Goal: Register for event/course

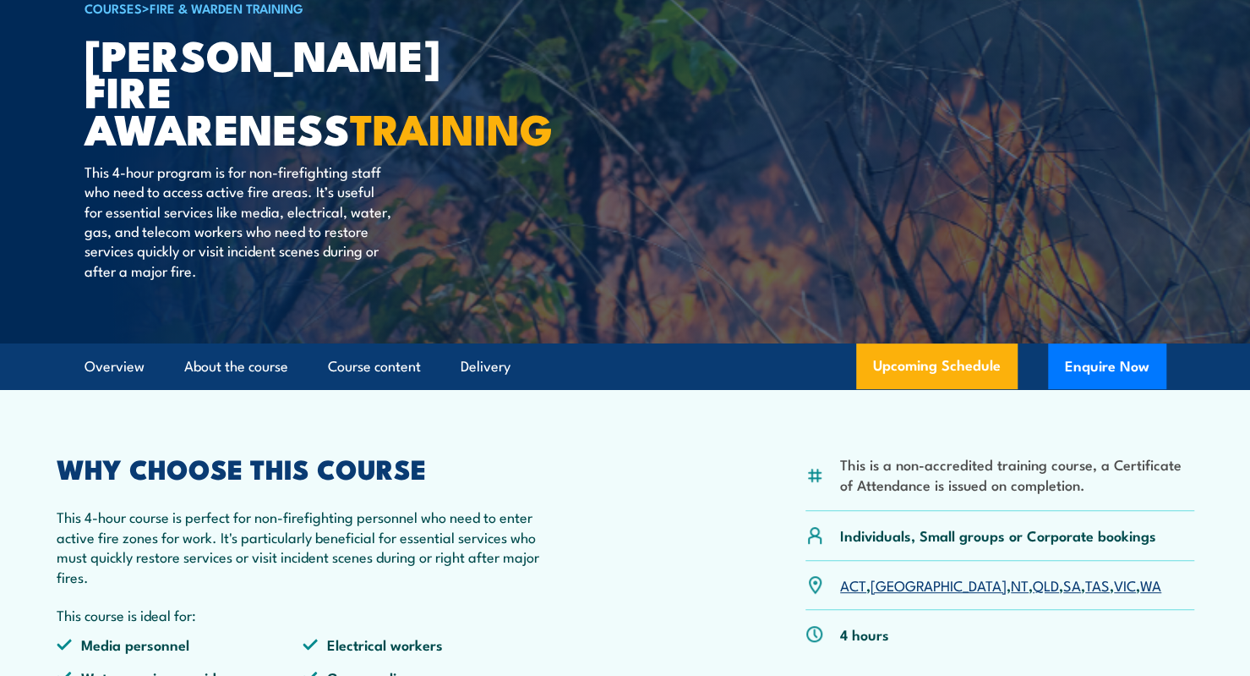
scroll to position [194, 0]
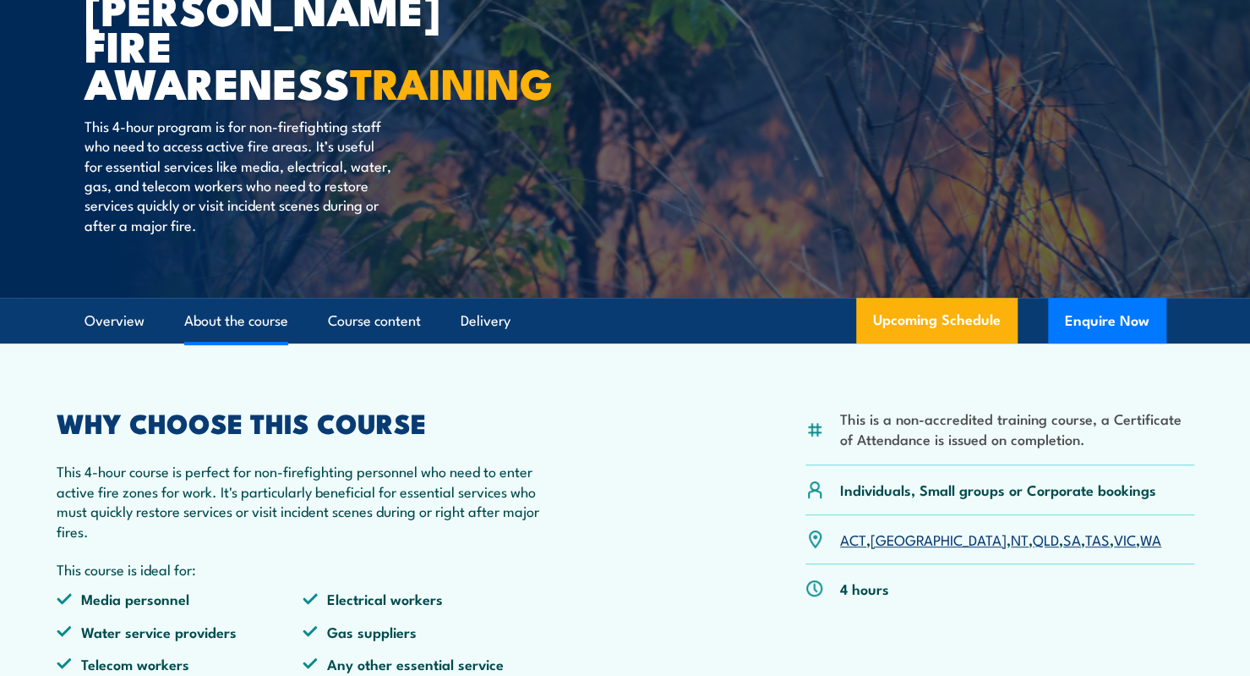
click at [233, 317] on link "About the course" at bounding box center [236, 320] width 104 height 45
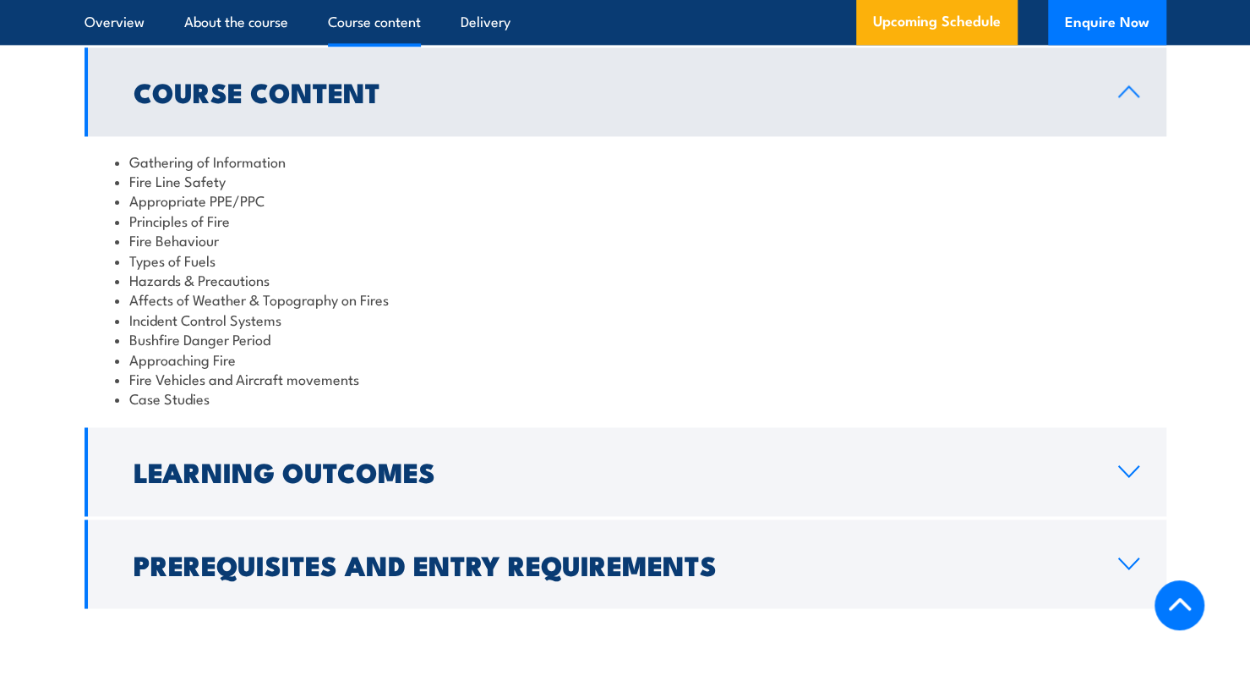
scroll to position [1378, 0]
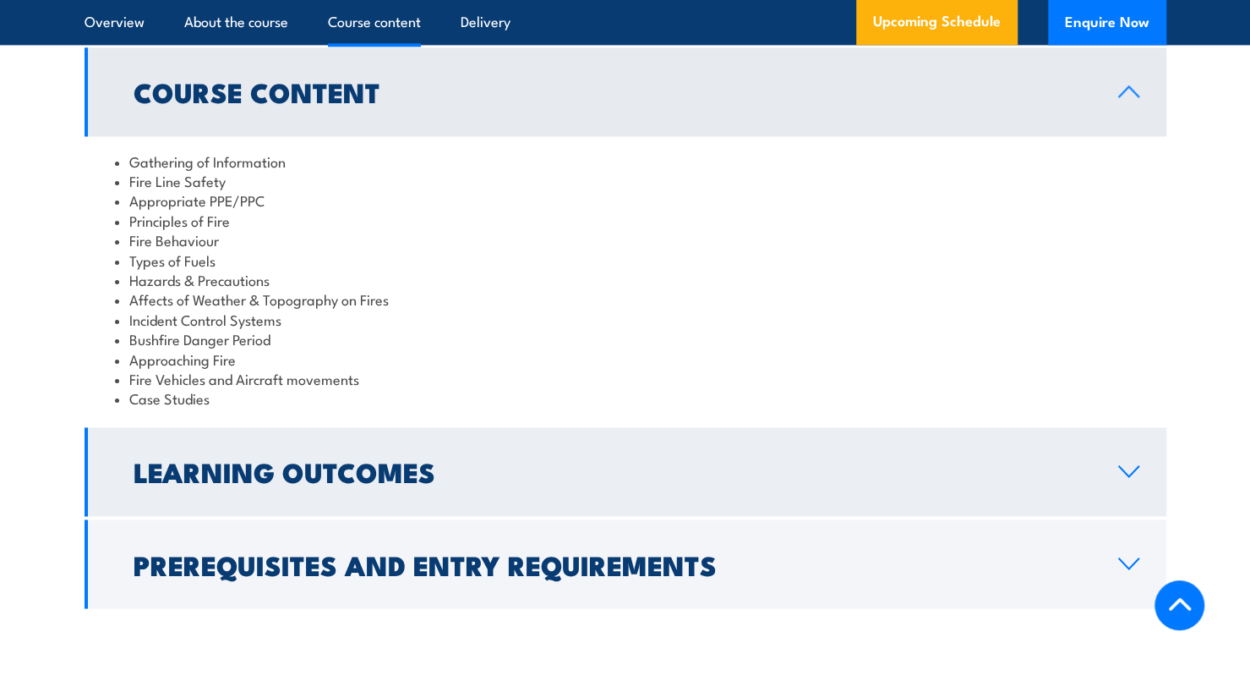
click at [417, 459] on h2 "Learning Outcomes" at bounding box center [613, 471] width 958 height 24
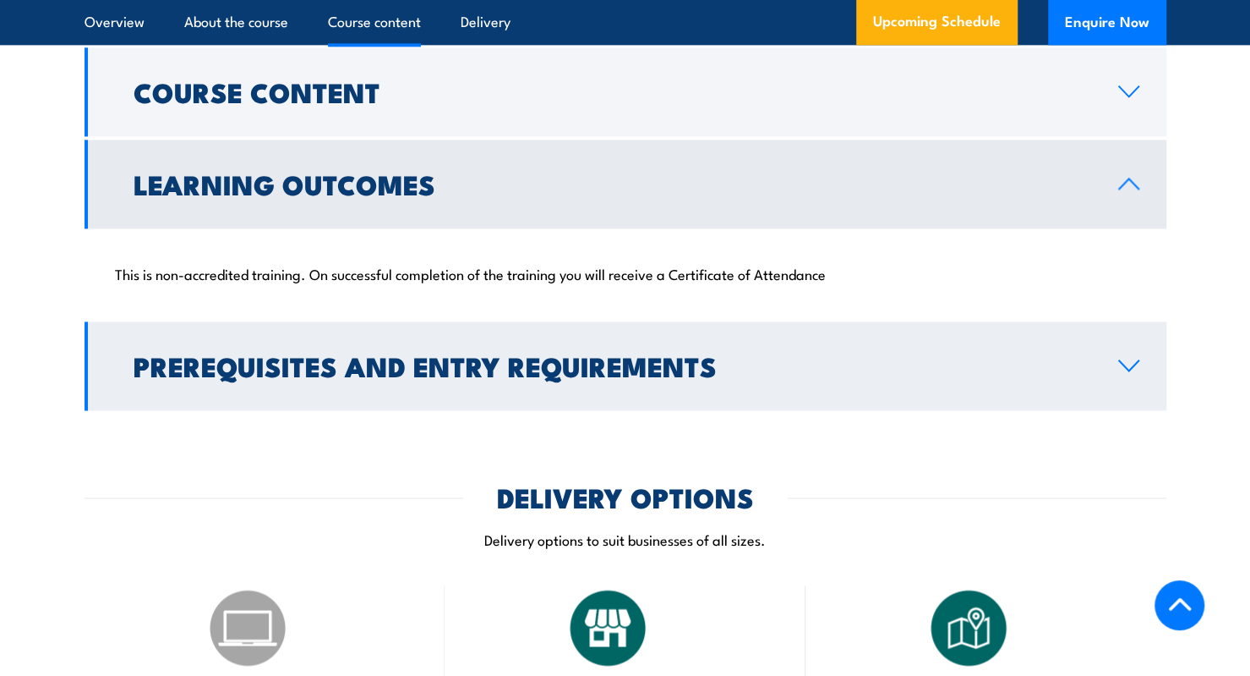
click at [343, 353] on h2 "Prerequisites and Entry Requirements" at bounding box center [613, 365] width 958 height 24
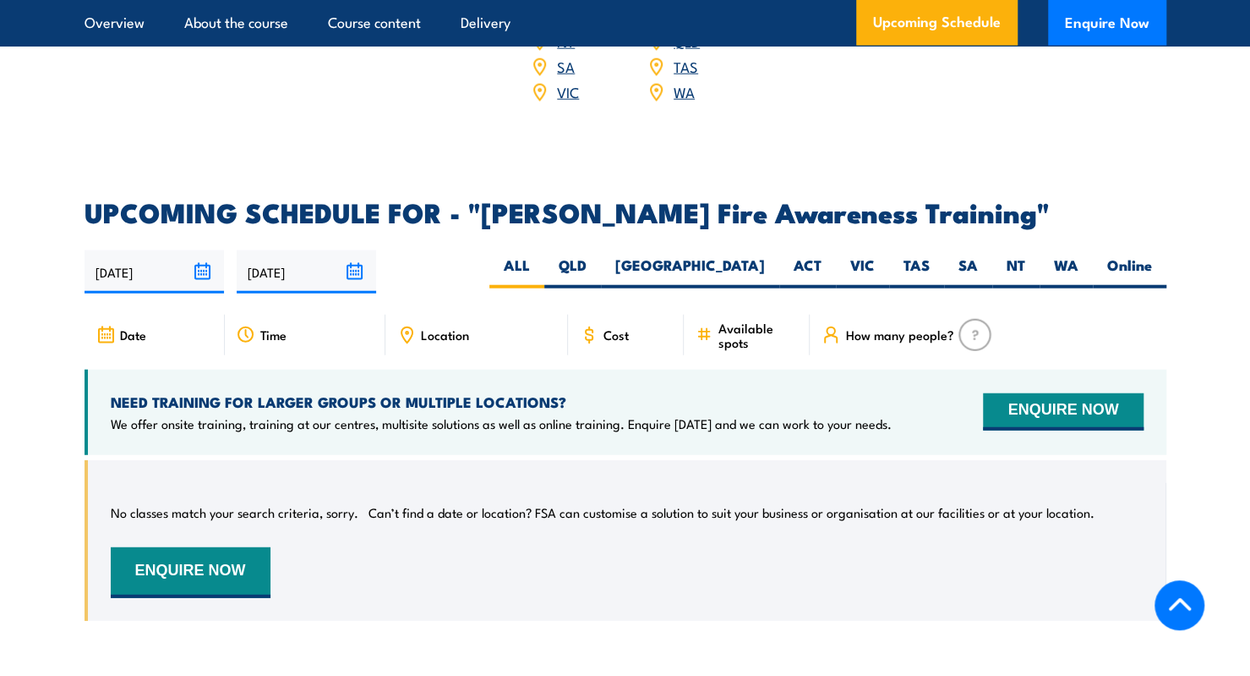
scroll to position [2364, 0]
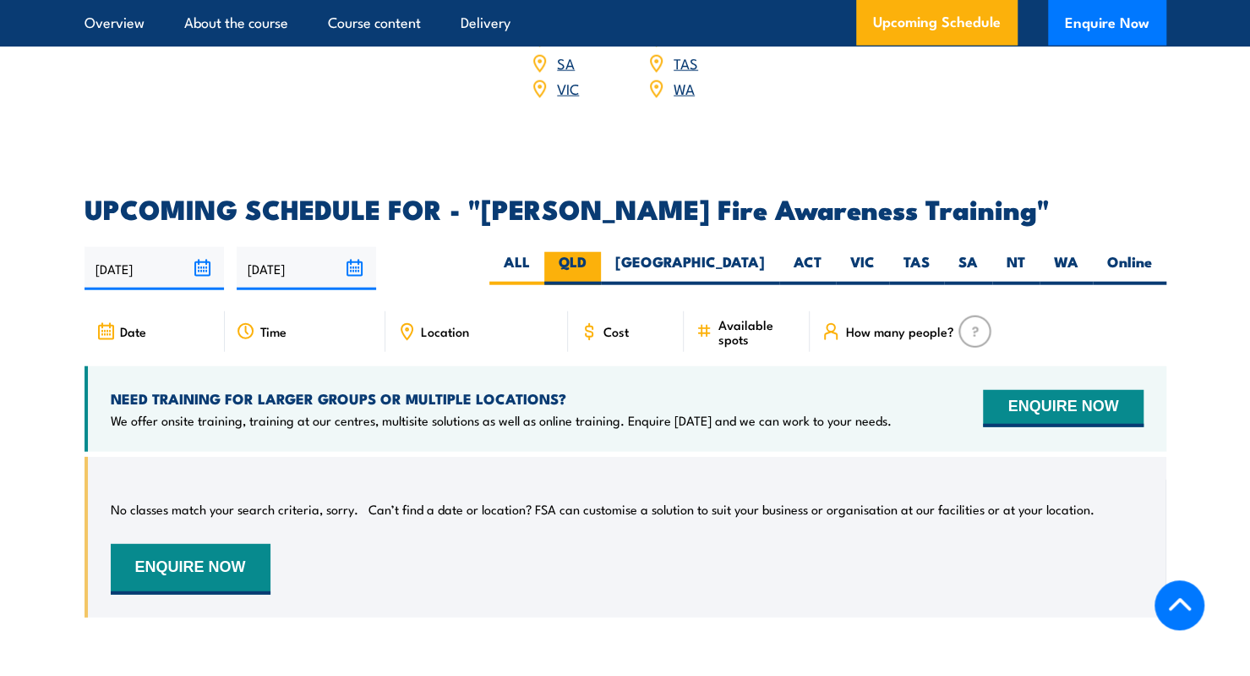
click at [601, 252] on label "QLD" at bounding box center [572, 268] width 57 height 33
click at [598, 252] on input "QLD" at bounding box center [592, 257] width 11 height 11
radio input "true"
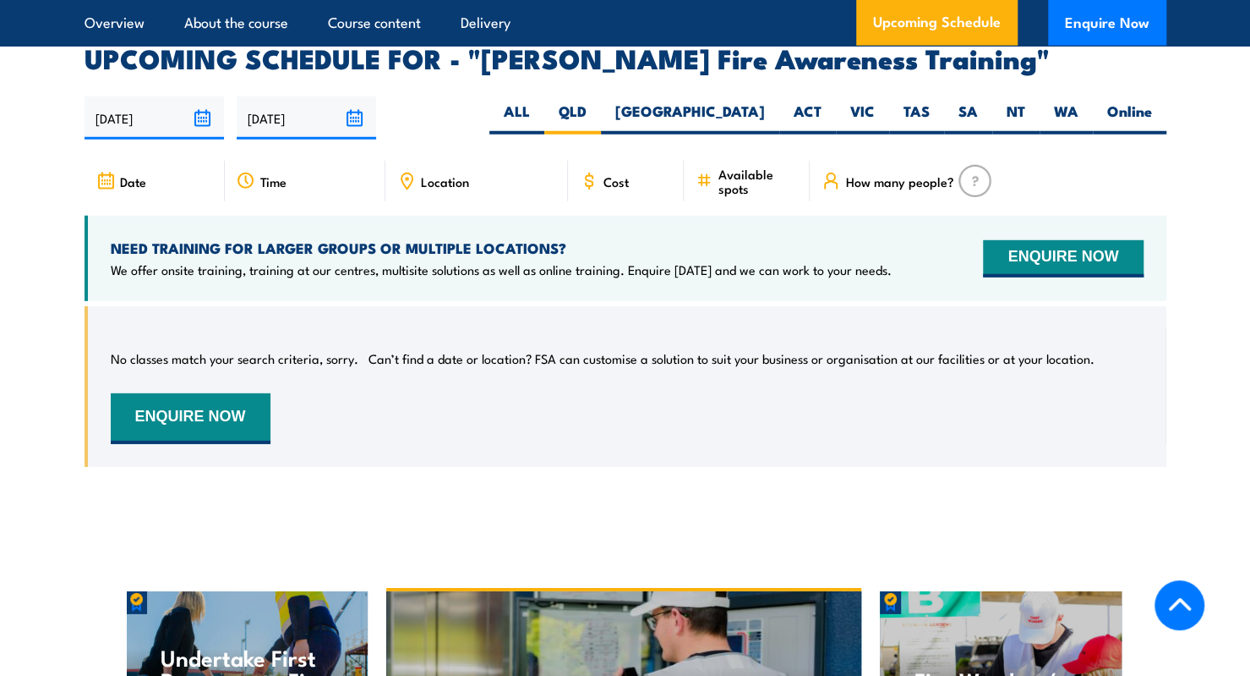
scroll to position [2690, 0]
